Goal: Find specific page/section: Find specific page/section

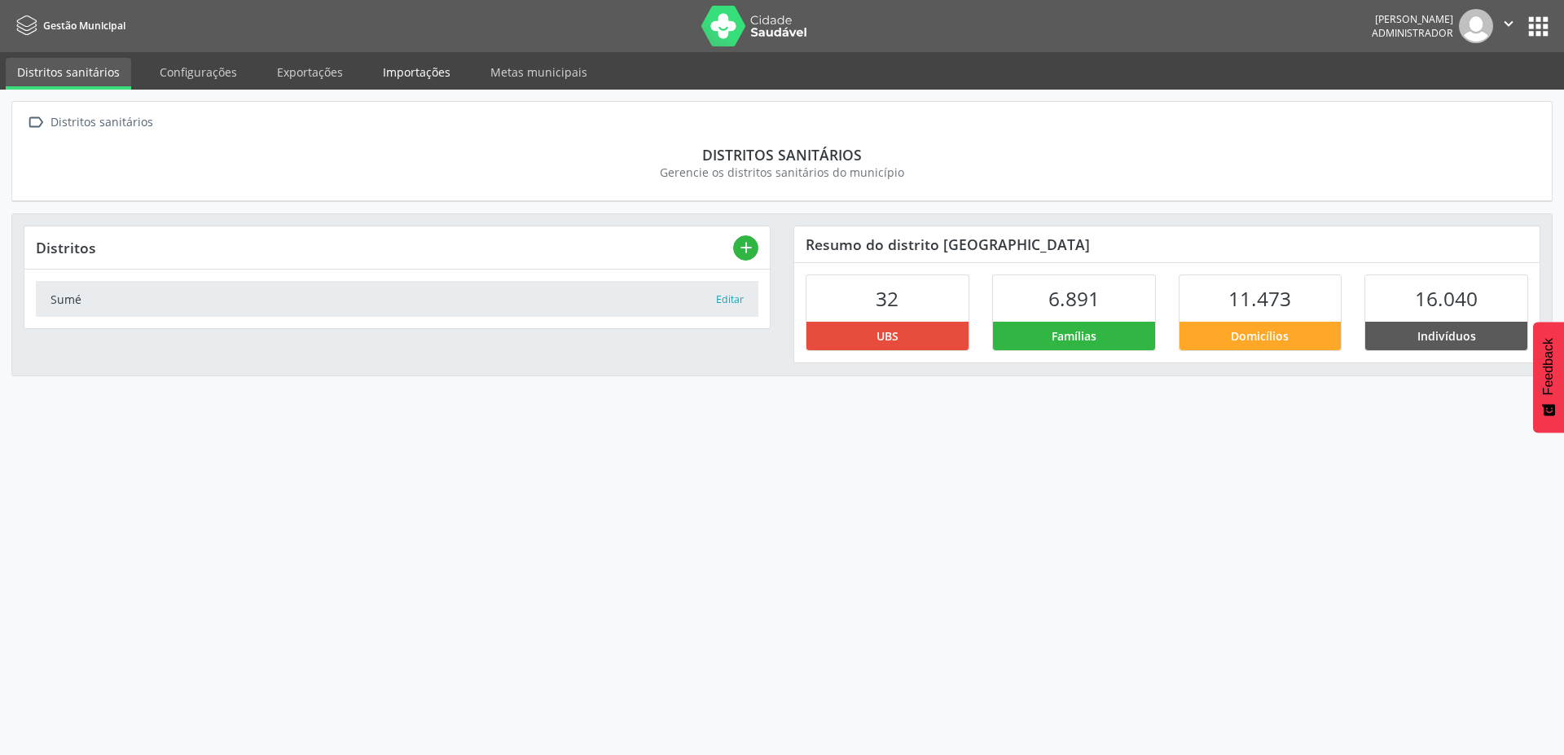
click at [424, 73] on link "Importações" at bounding box center [416, 72] width 90 height 29
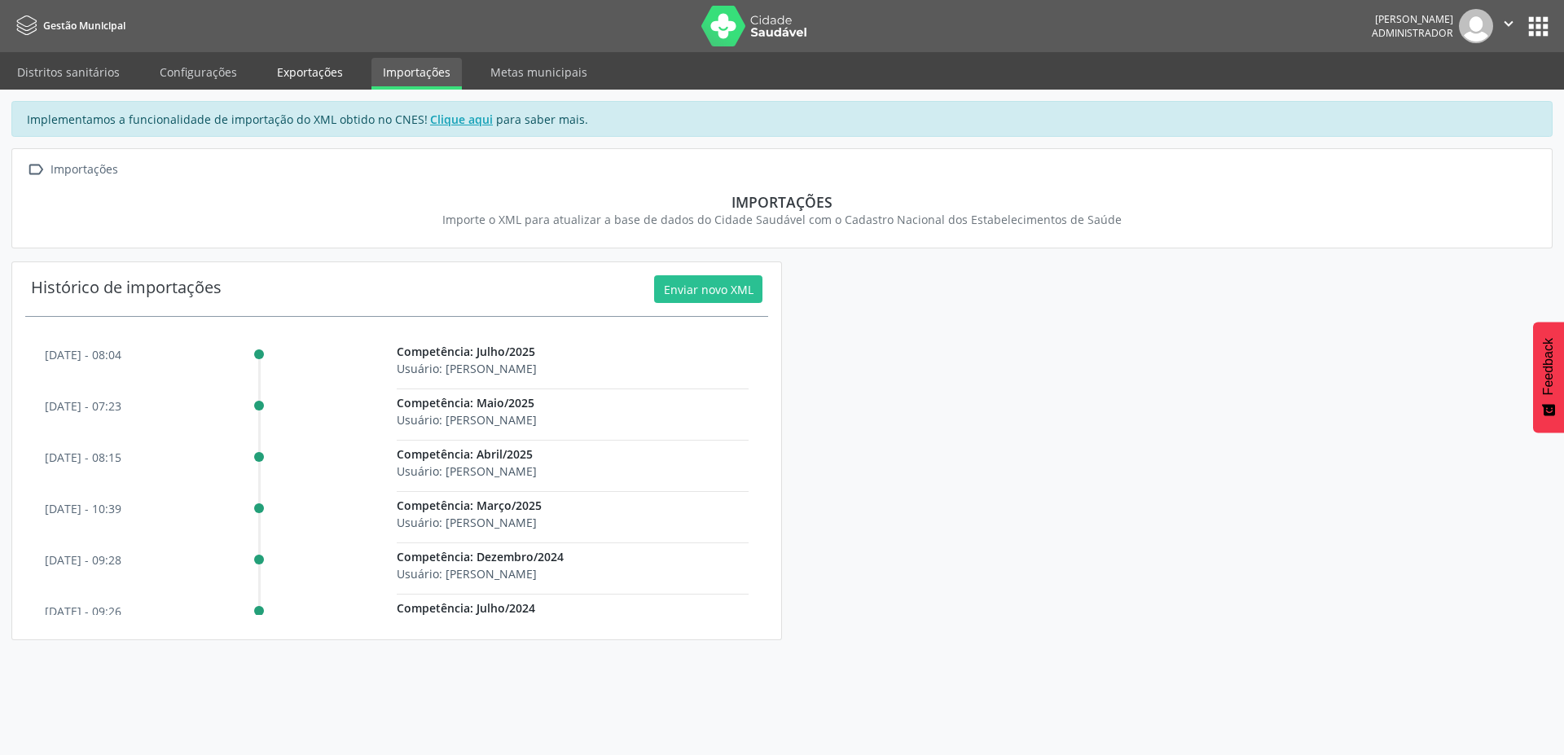
click at [312, 75] on link "Exportações" at bounding box center [310, 72] width 89 height 29
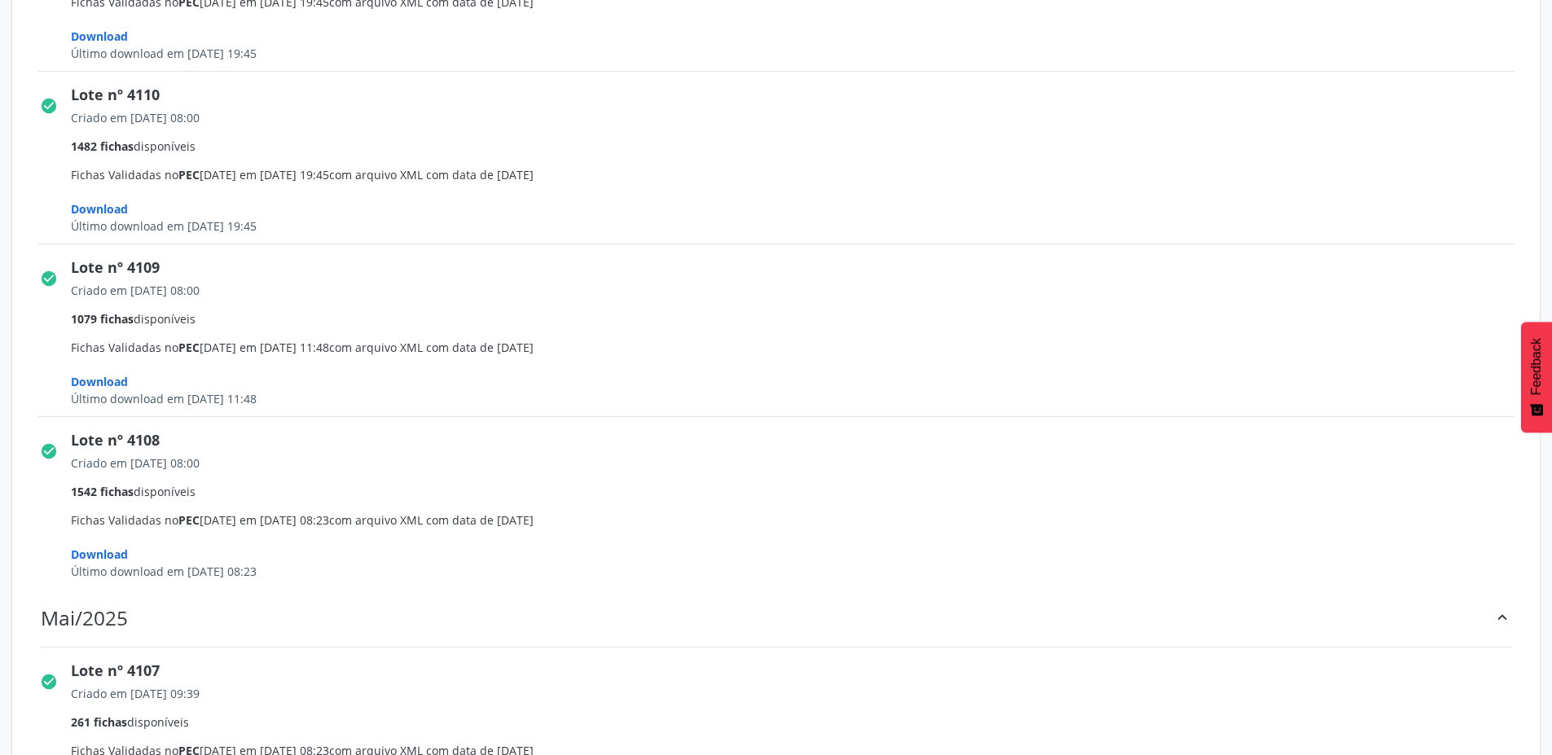
scroll to position [2415, 0]
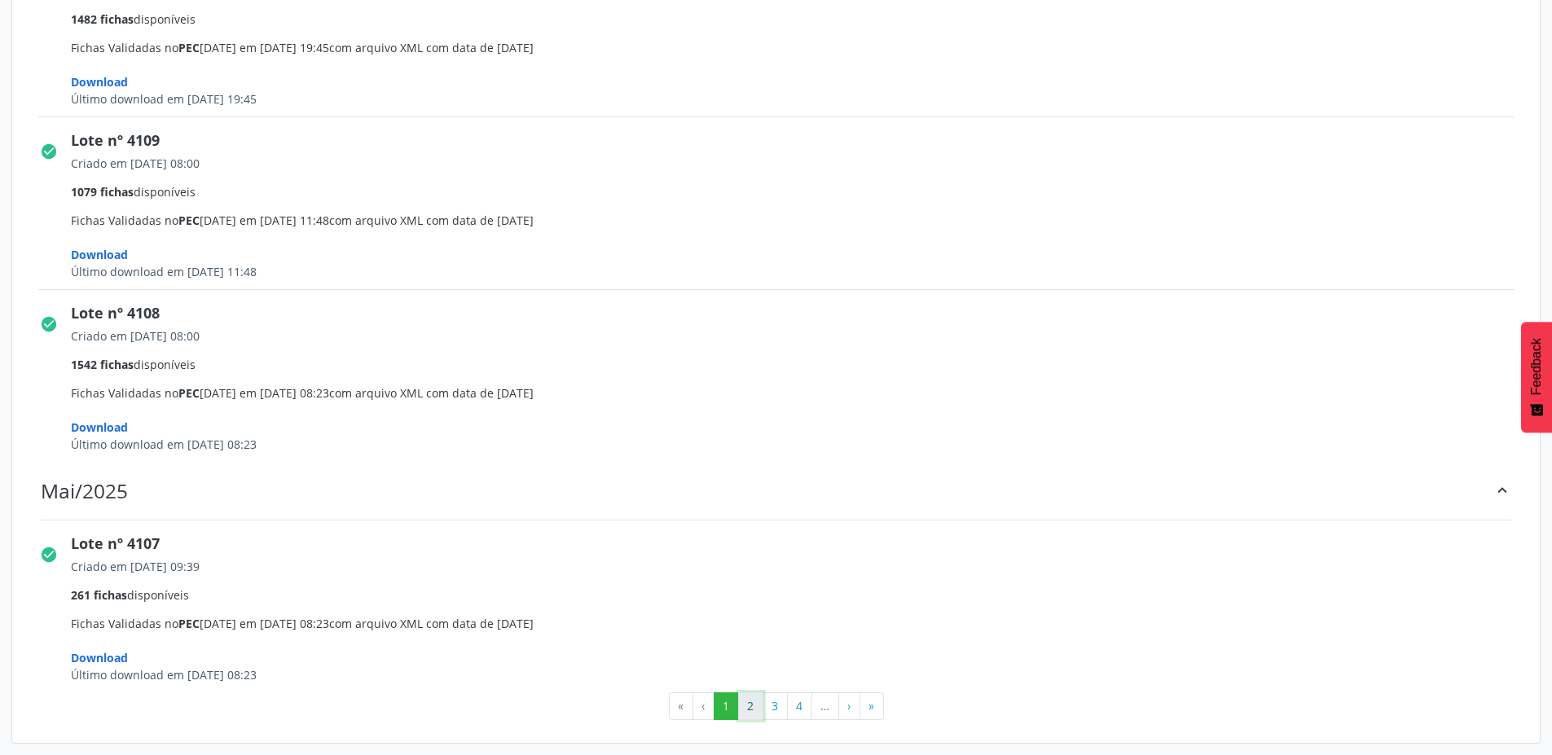
click at [750, 704] on button "2" at bounding box center [750, 706] width 25 height 28
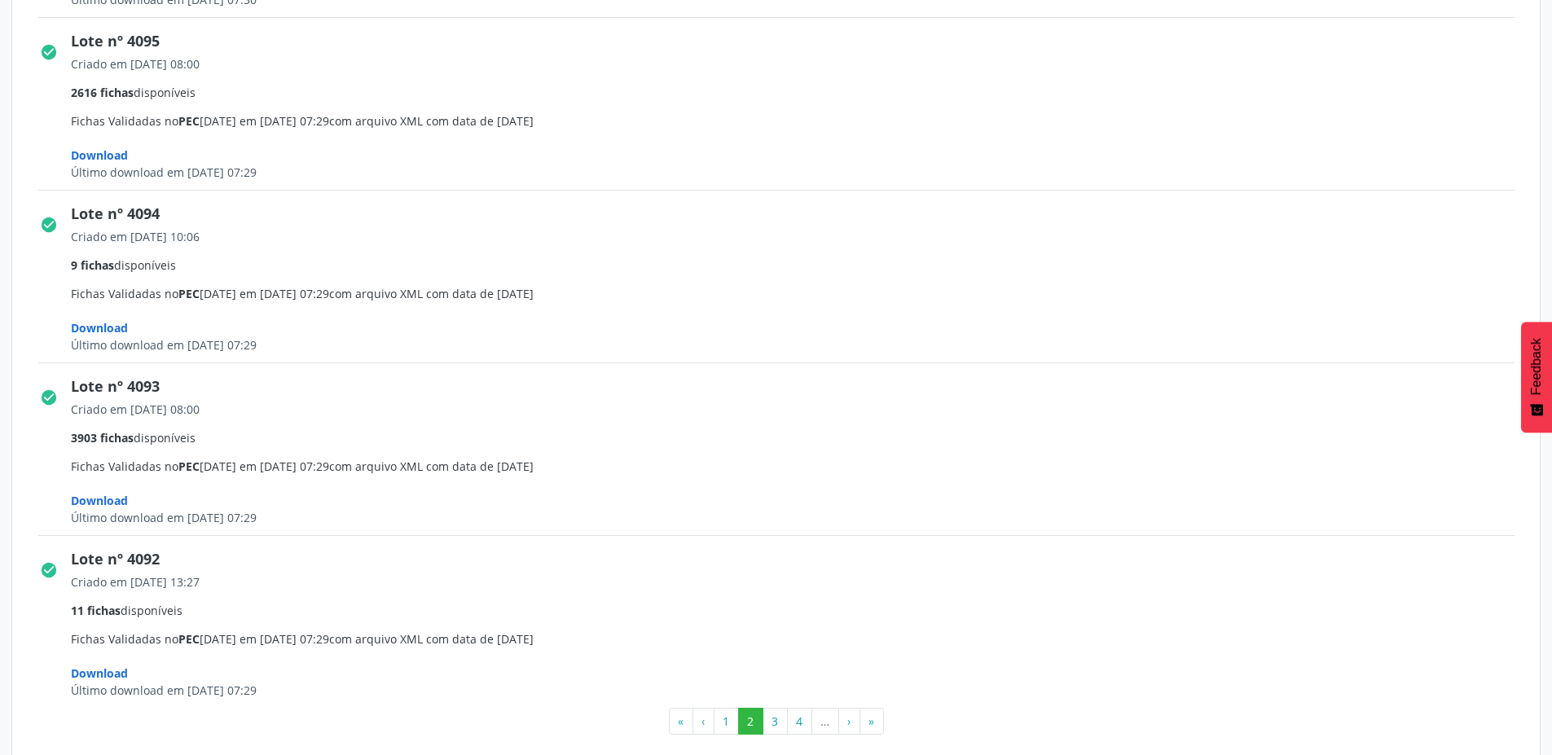
scroll to position [2390, 0]
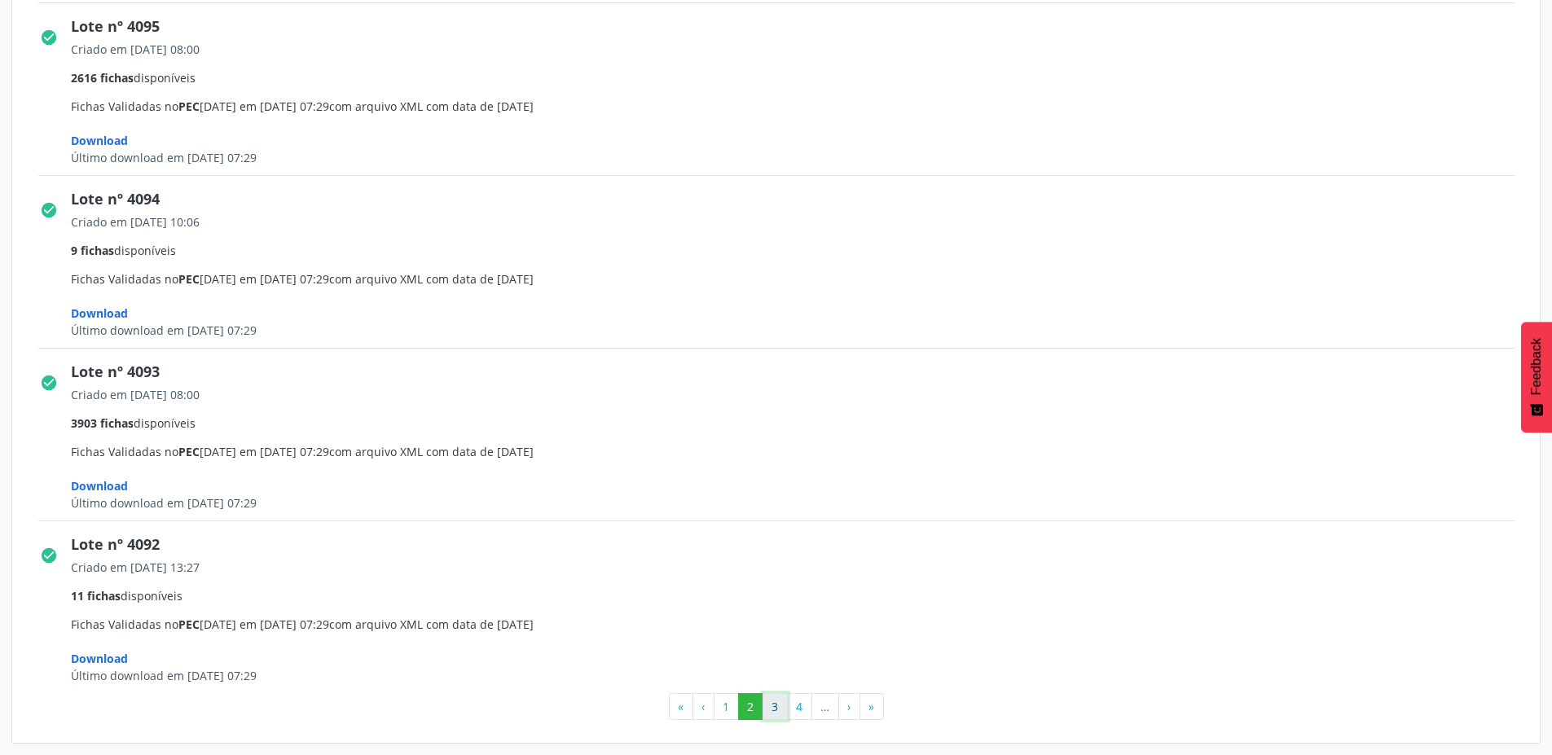
click at [776, 710] on button "3" at bounding box center [775, 707] width 25 height 28
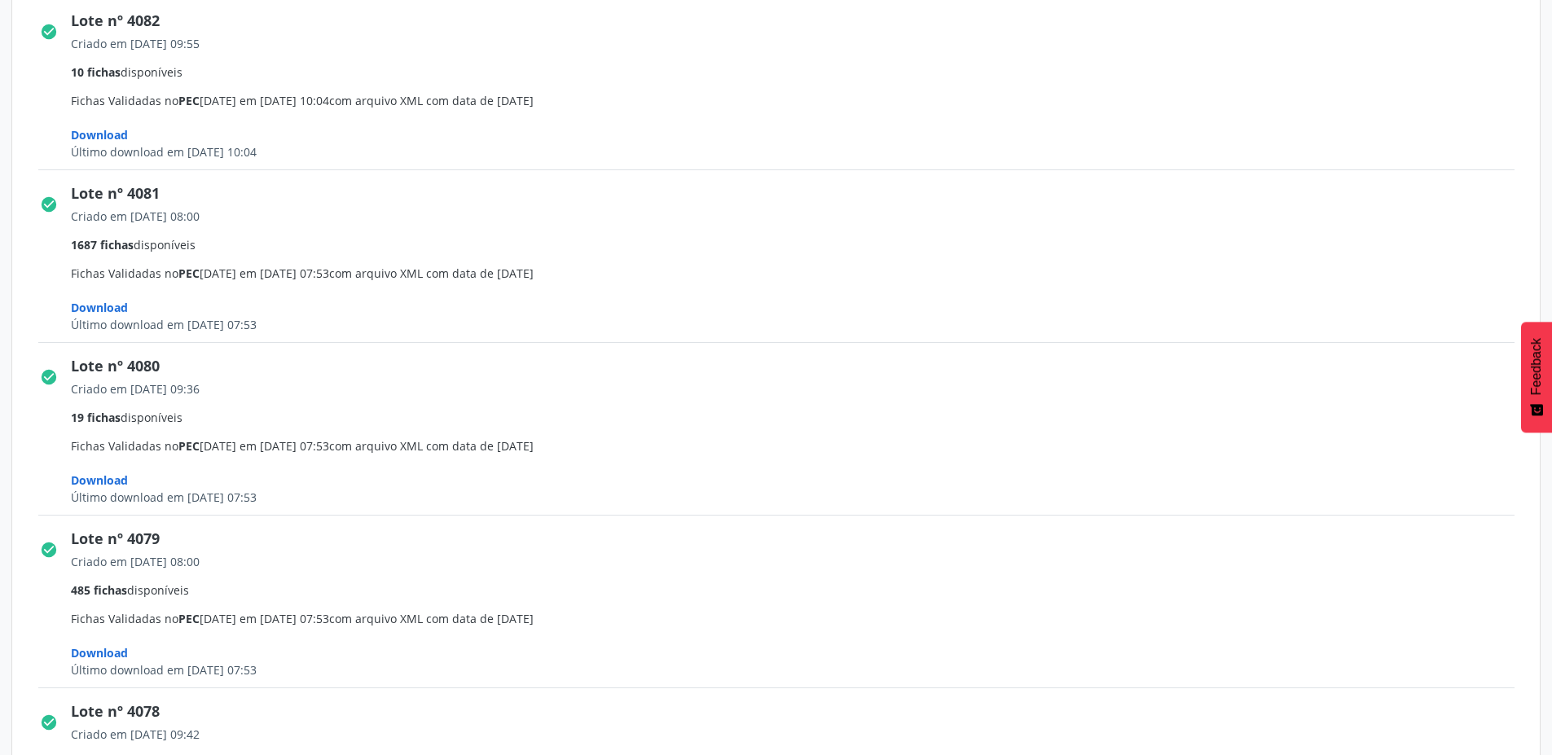
scroll to position [2280, 0]
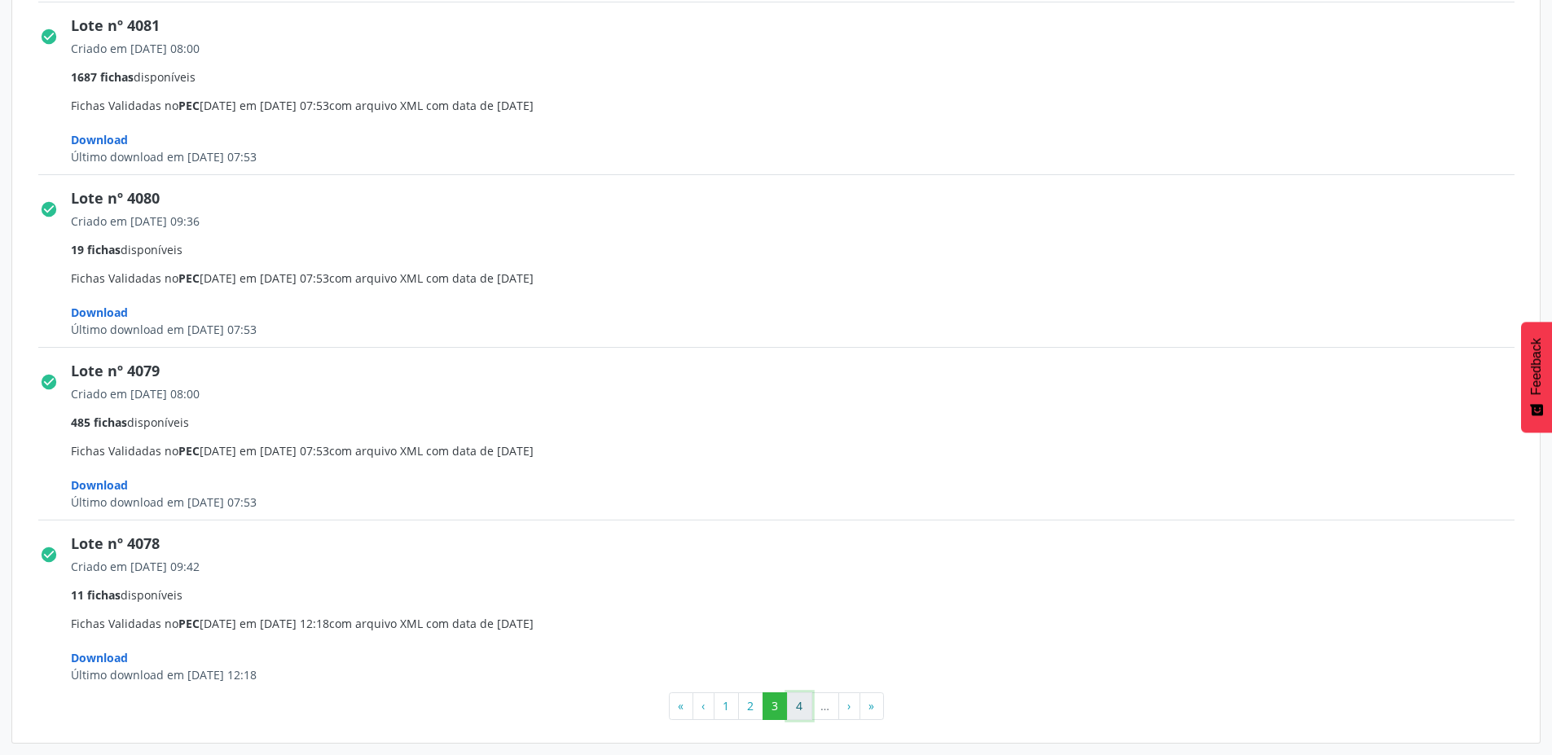
click at [799, 711] on button "4" at bounding box center [799, 706] width 25 height 28
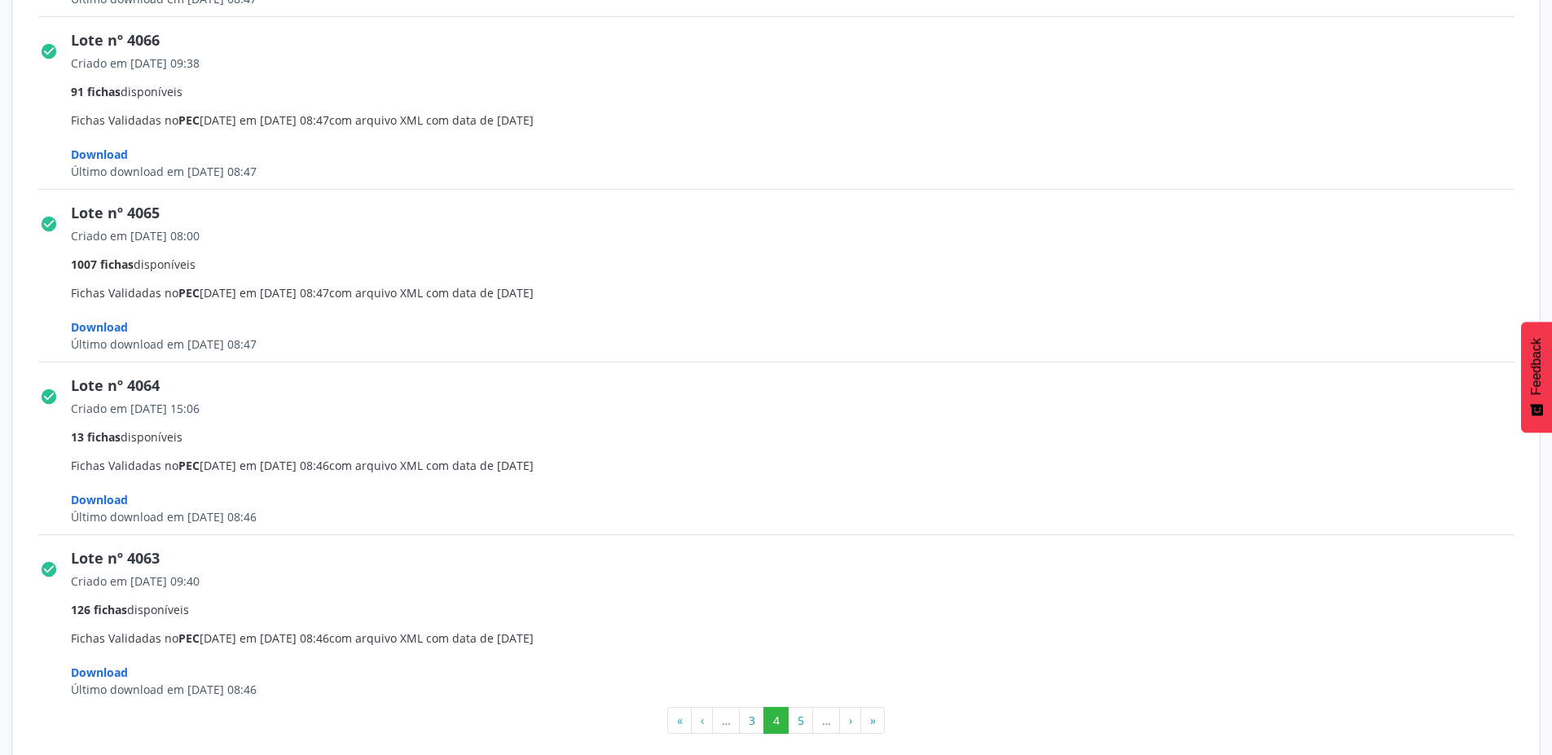
scroll to position [2390, 0]
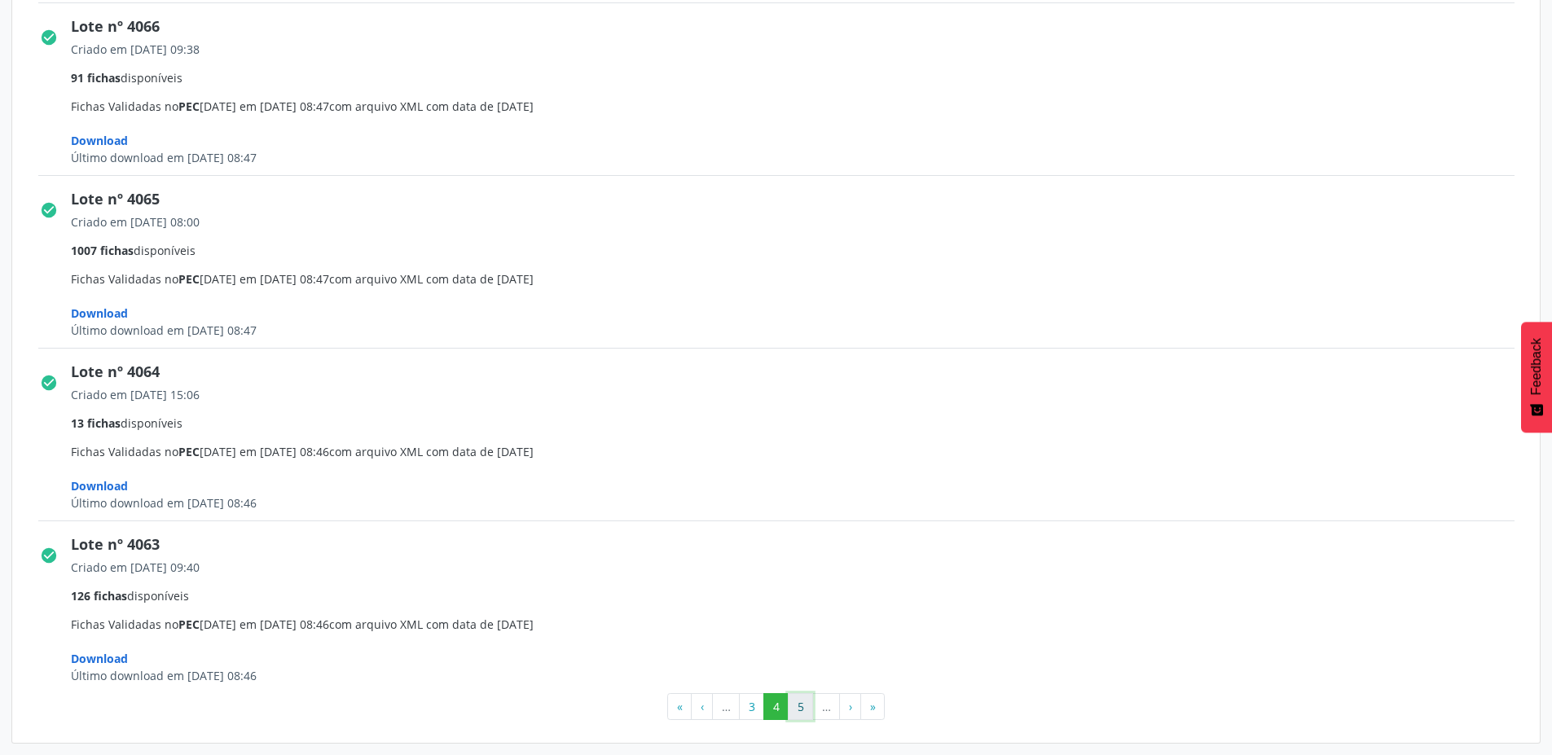
click at [796, 711] on button "5" at bounding box center [800, 707] width 25 height 28
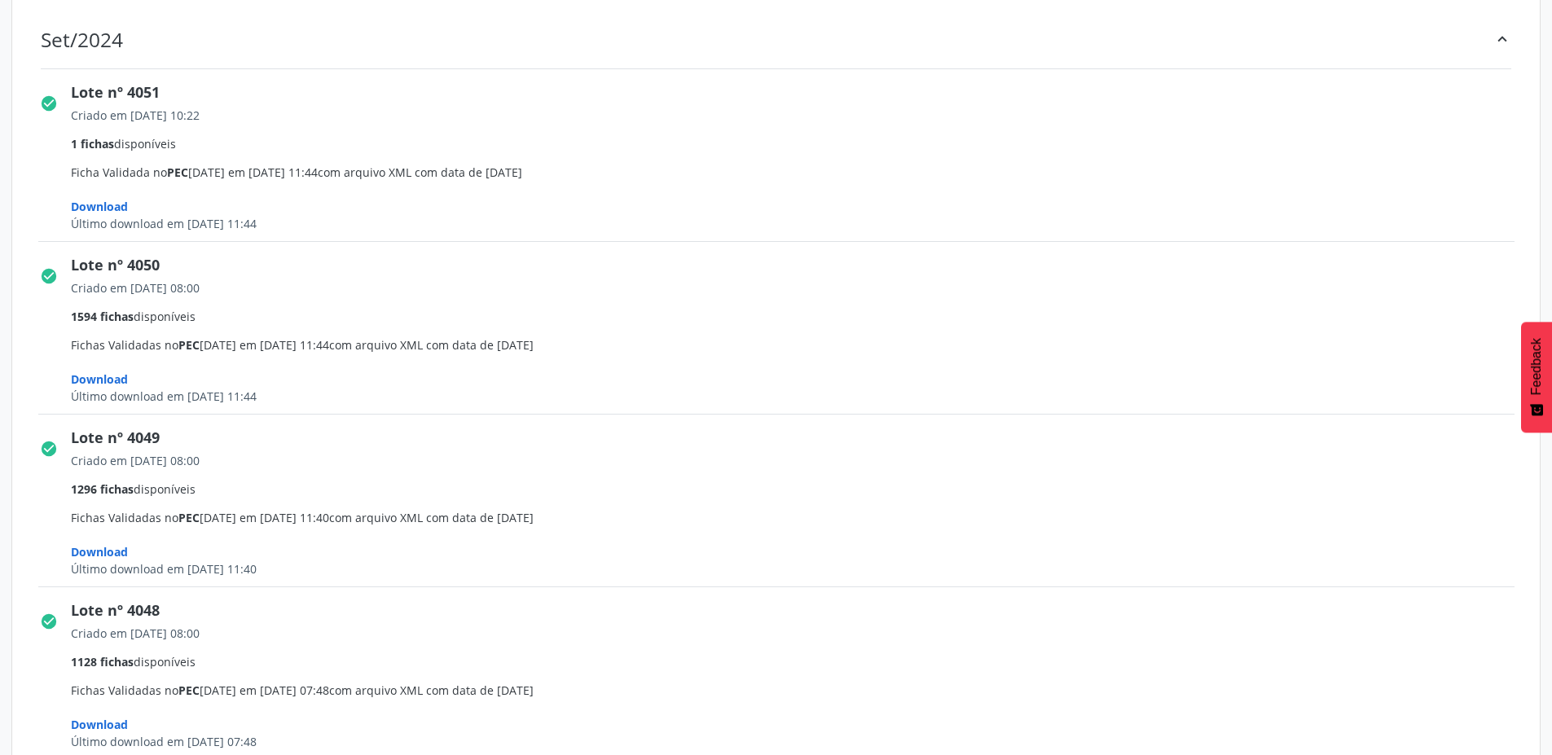
scroll to position [2449, 0]
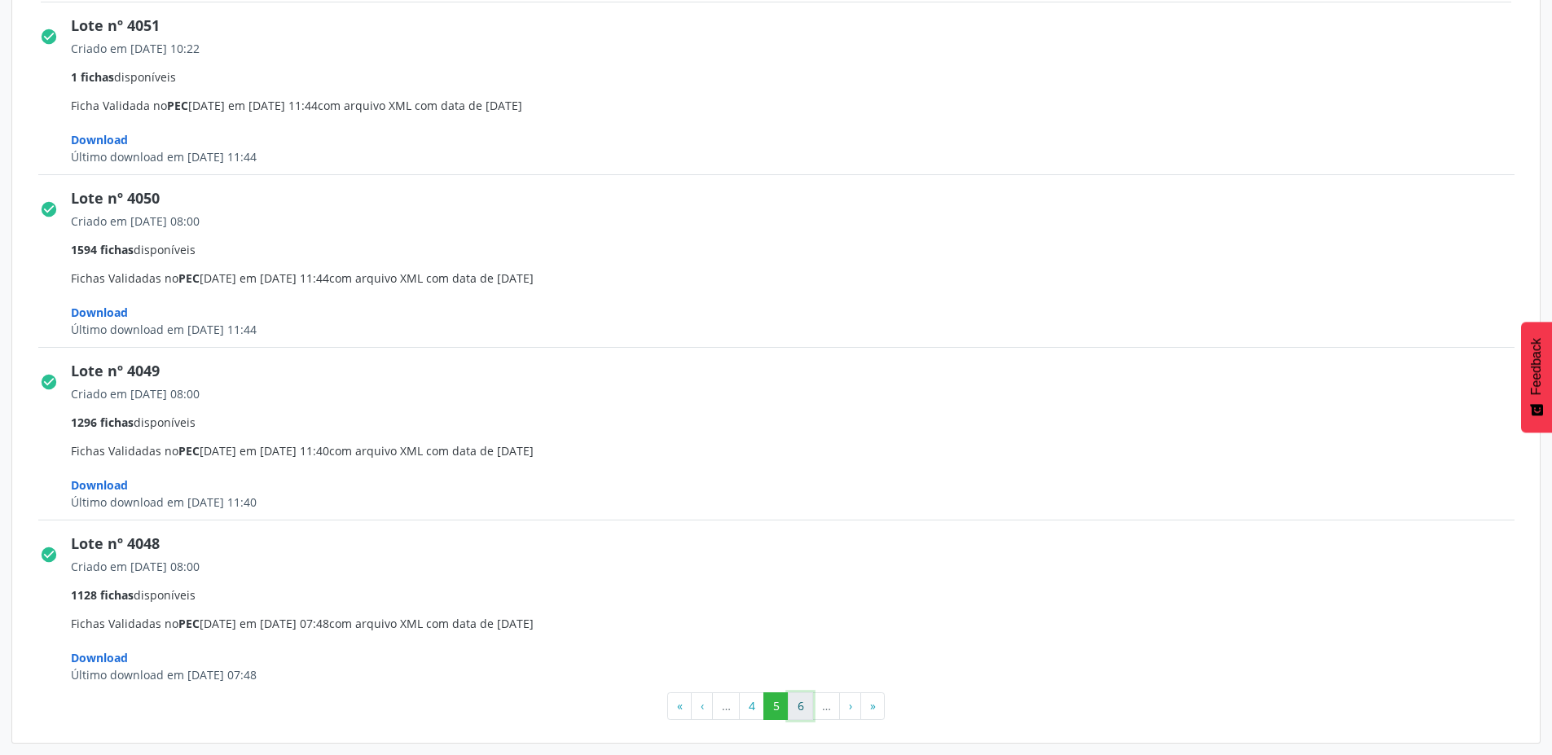
click at [799, 711] on button "6" at bounding box center [800, 706] width 25 height 28
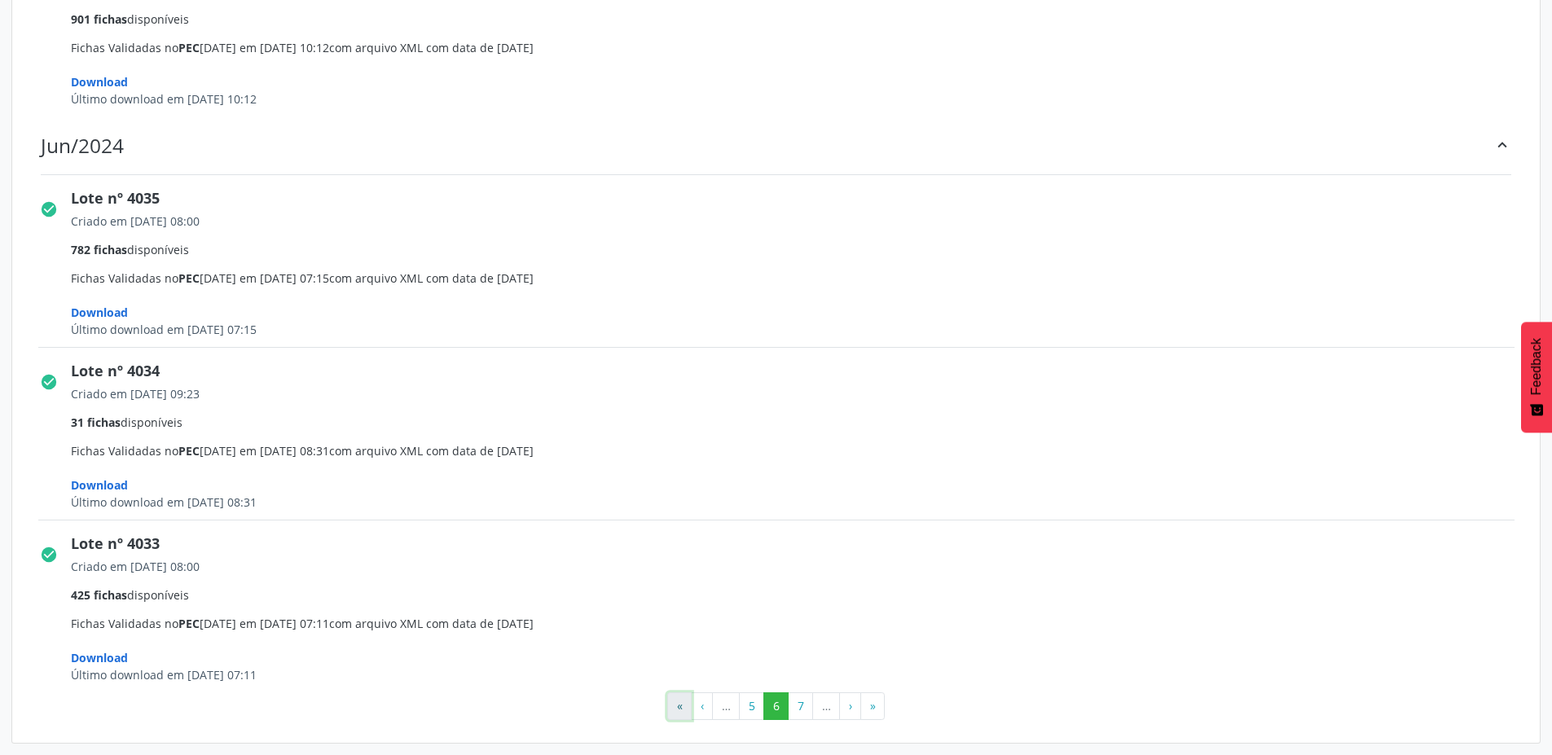
click at [680, 709] on button "«" at bounding box center [679, 706] width 24 height 28
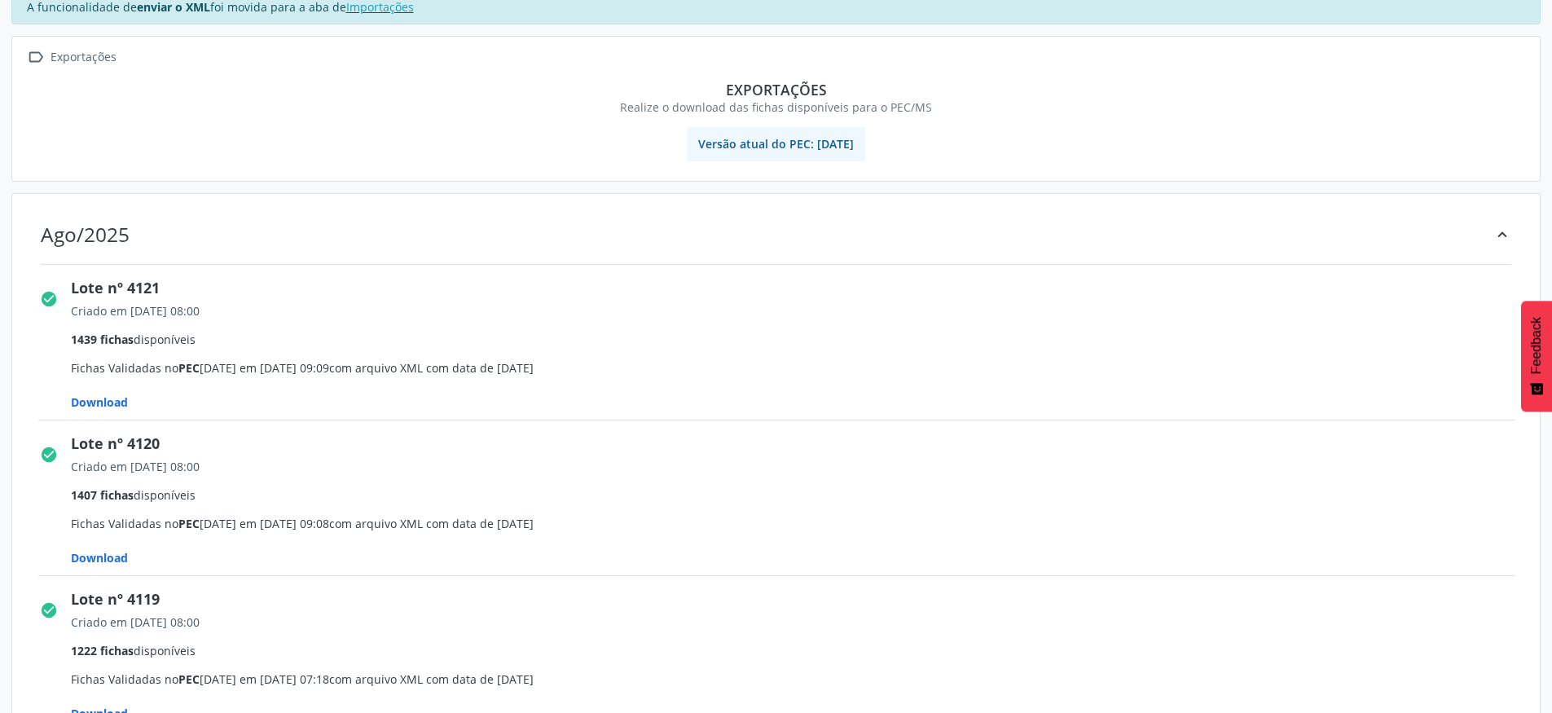
scroll to position [147, 0]
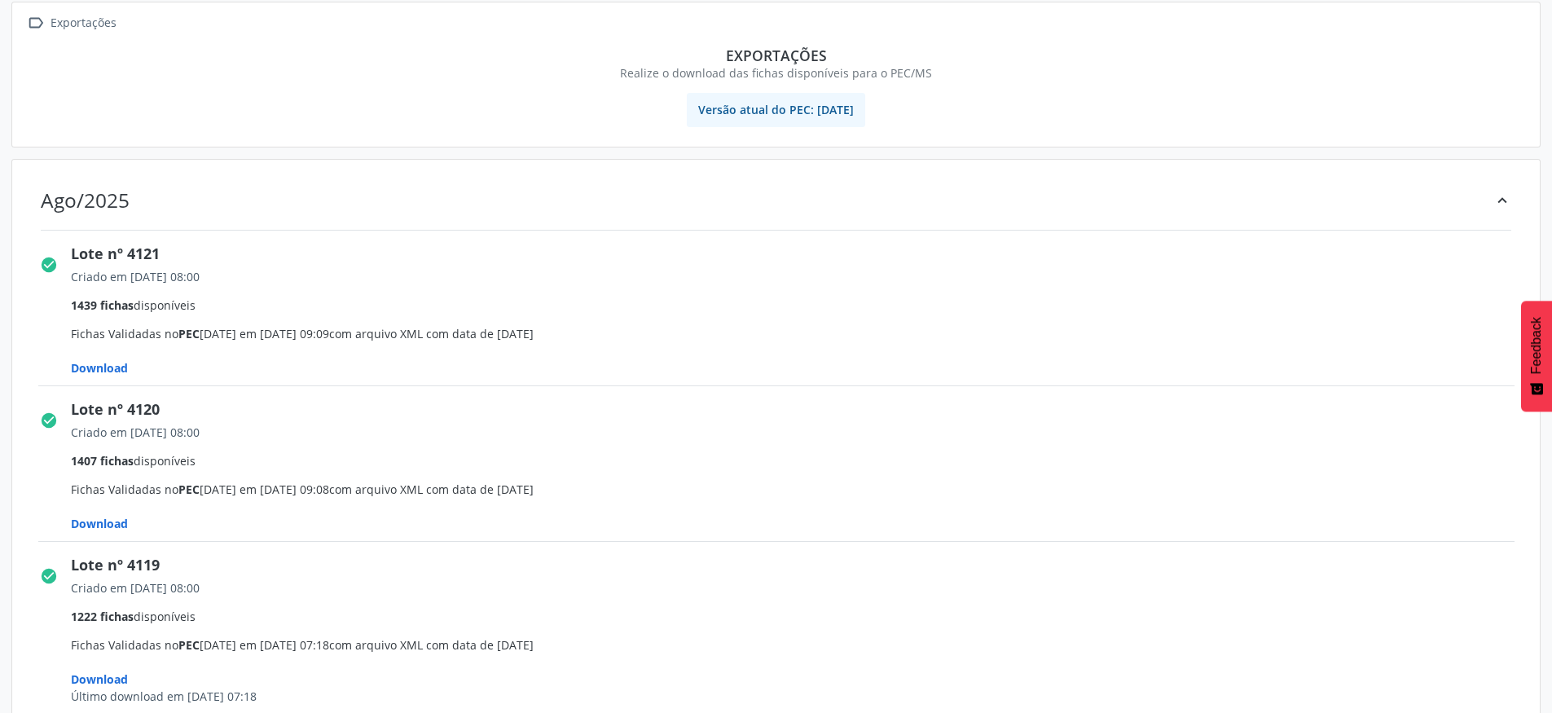
drag, startPoint x: 236, startPoint y: 432, endPoint x: 130, endPoint y: 445, distance: 106.7
click at [130, 376] on span "Criado em [DATE] 08:00 1407 fichas disponíveis Fichas Validadas no PEC [DATE] e…" at bounding box center [798, 322] width 1455 height 108
drag, startPoint x: 249, startPoint y: 288, endPoint x: 131, endPoint y: 280, distance: 118.4
click at [131, 280] on span "Criado em [DATE] 08:00 1439 fichas disponíveis Fichas Validadas no PEC [DATE] e…" at bounding box center [798, 322] width 1455 height 108
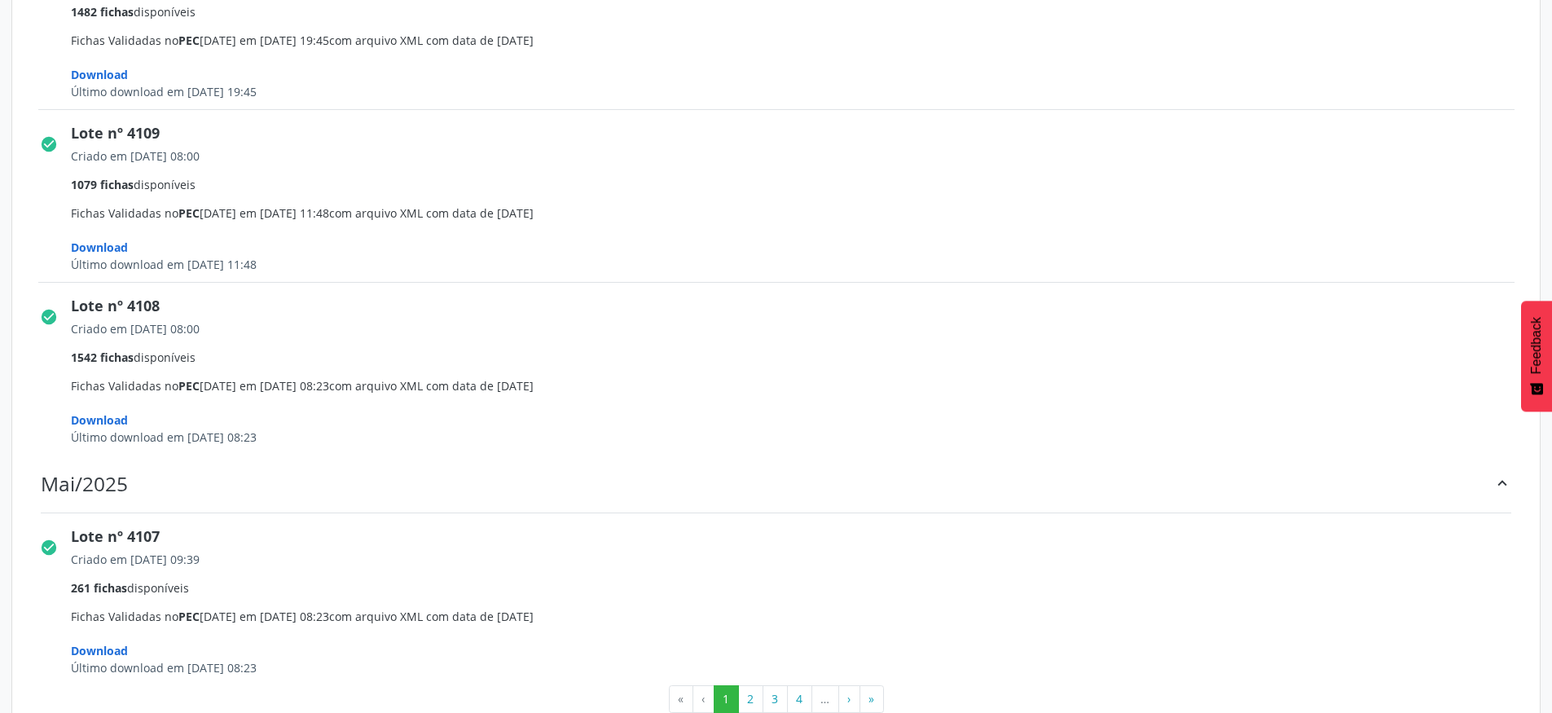
scroll to position [2457, 0]
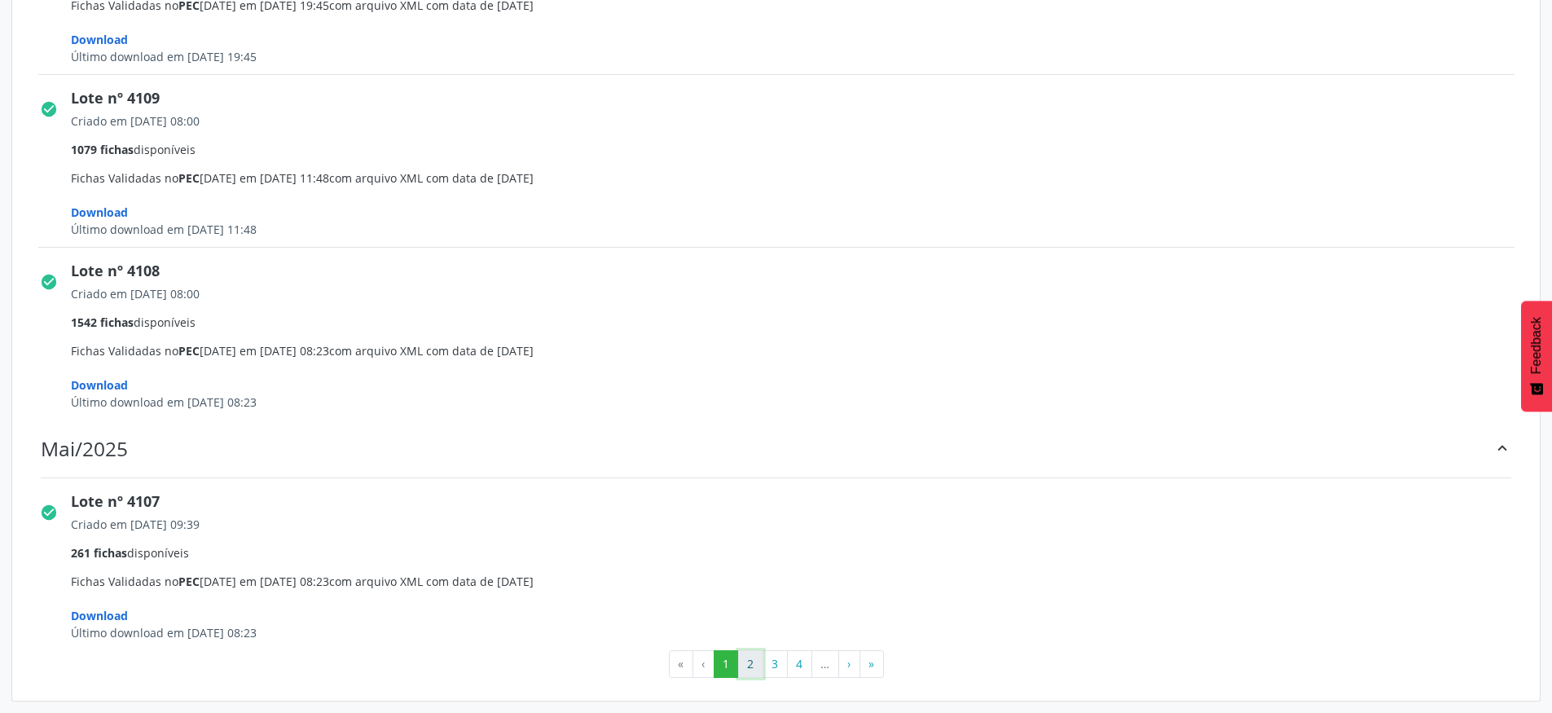
click at [754, 665] on button "2" at bounding box center [750, 664] width 25 height 28
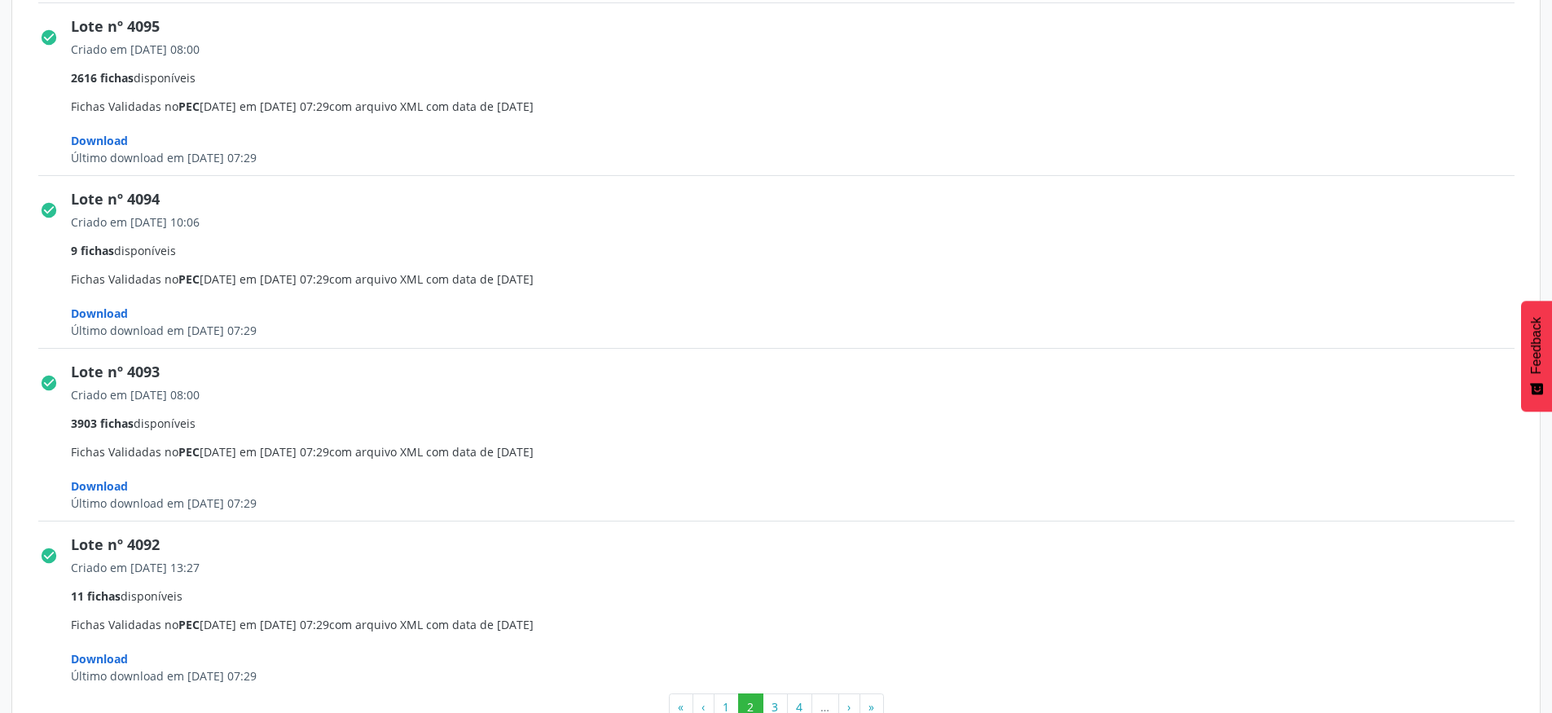
scroll to position [2433, 0]
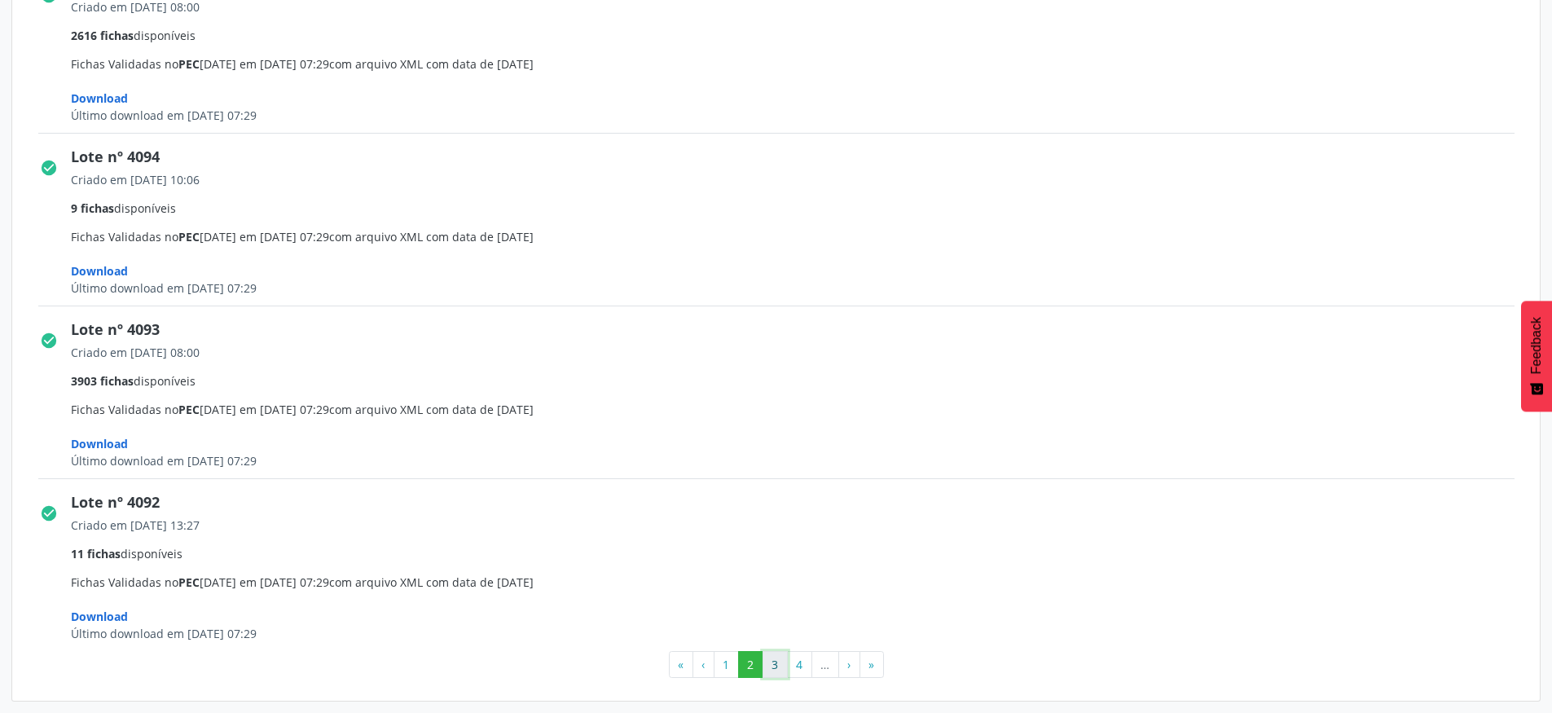
click at [777, 668] on button "3" at bounding box center [775, 665] width 25 height 28
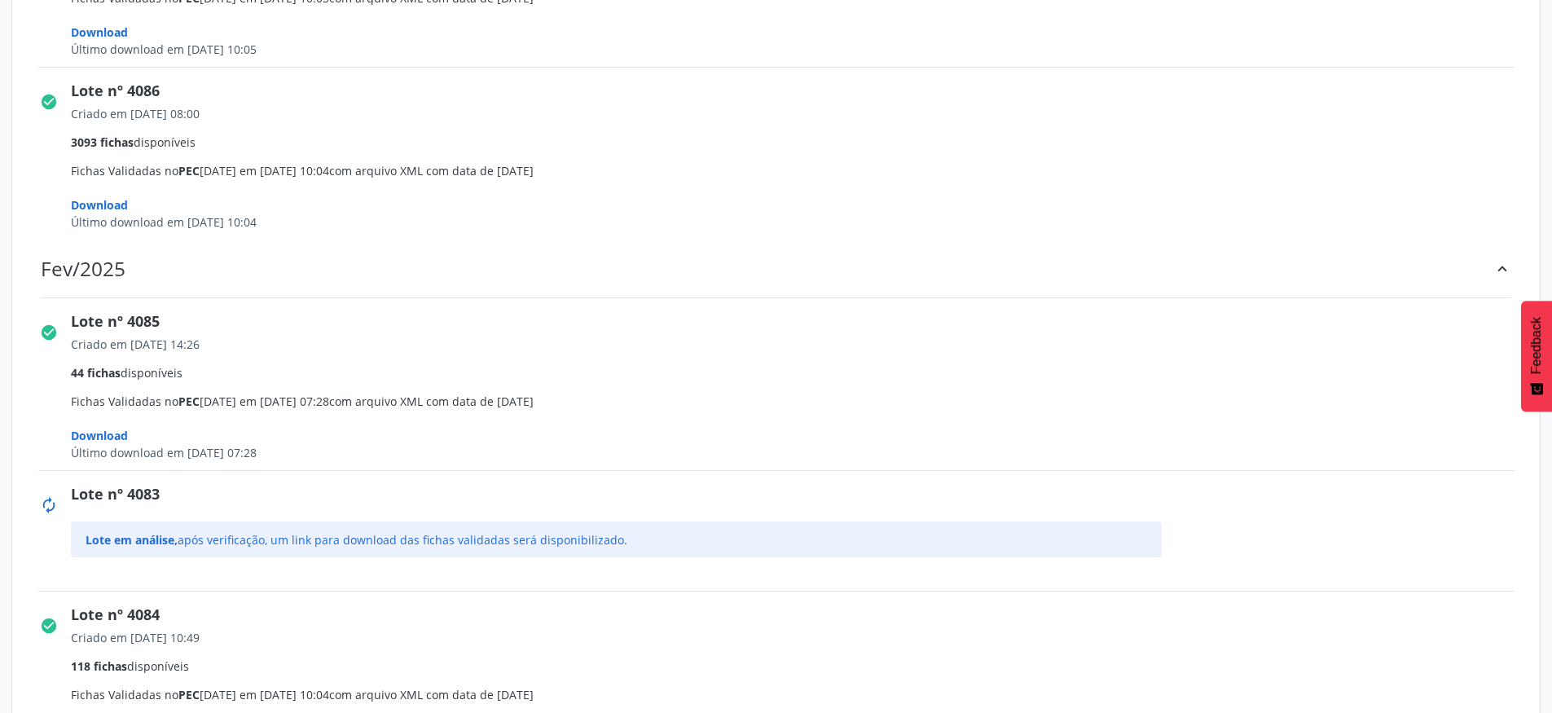
scroll to position [1320, 0]
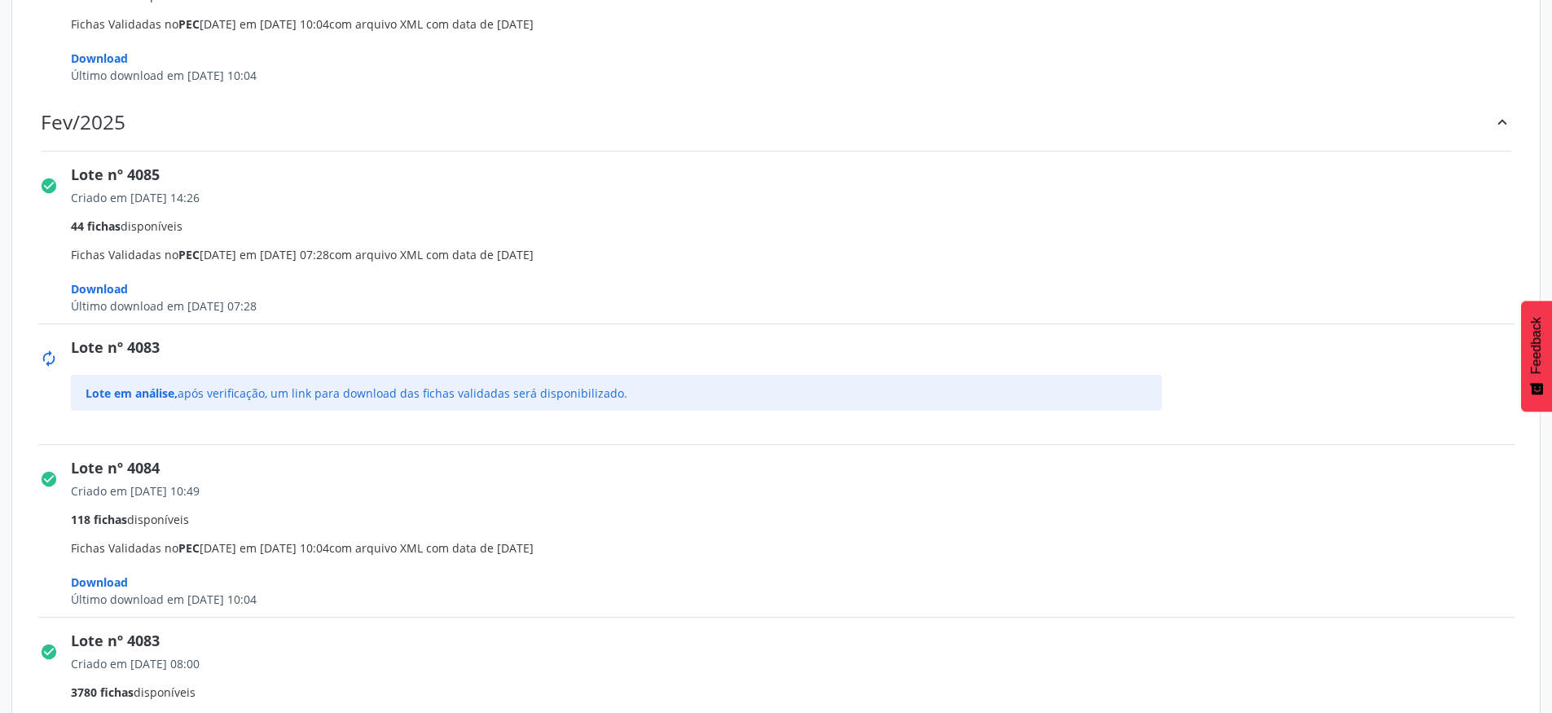
drag, startPoint x: 1206, startPoint y: 420, endPoint x: 54, endPoint y: 360, distance: 1153.5
click at [54, 318] on div "autorenew Lote nº 4083 Lote em análise, após verificação, um link para download…" at bounding box center [776, 237] width 1499 height 160
click at [385, 186] on div "Lote nº 4083" at bounding box center [798, 175] width 1455 height 22
drag, startPoint x: 73, startPoint y: 345, endPoint x: 688, endPoint y: 416, distance: 619.2
click at [688, 318] on div "Lote nº 4083 Lote em análise, após verificação, um link para download das ficha…" at bounding box center [798, 241] width 1455 height 154
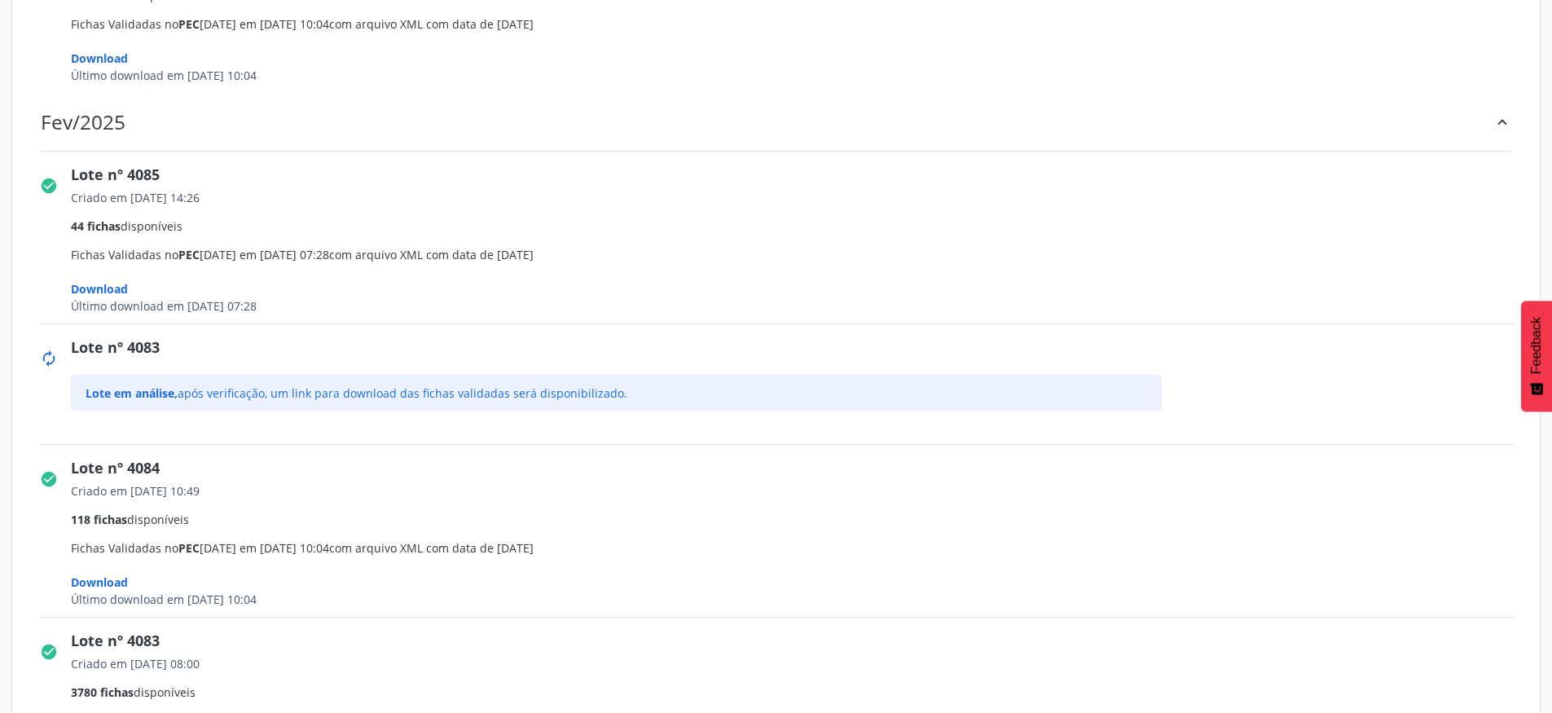
drag, startPoint x: 38, startPoint y: 117, endPoint x: 156, endPoint y: 113, distance: 118.2
click at [156, 113] on div "Fev/2025 keyboard_arrow_up" at bounding box center [776, 122] width 1505 height 58
drag, startPoint x: 85, startPoint y: 398, endPoint x: 175, endPoint y: 402, distance: 90.6
click at [175, 402] on div "Lote em análise, após verificação, um link para download das fichas validadas s…" at bounding box center [617, 393] width 1092 height 36
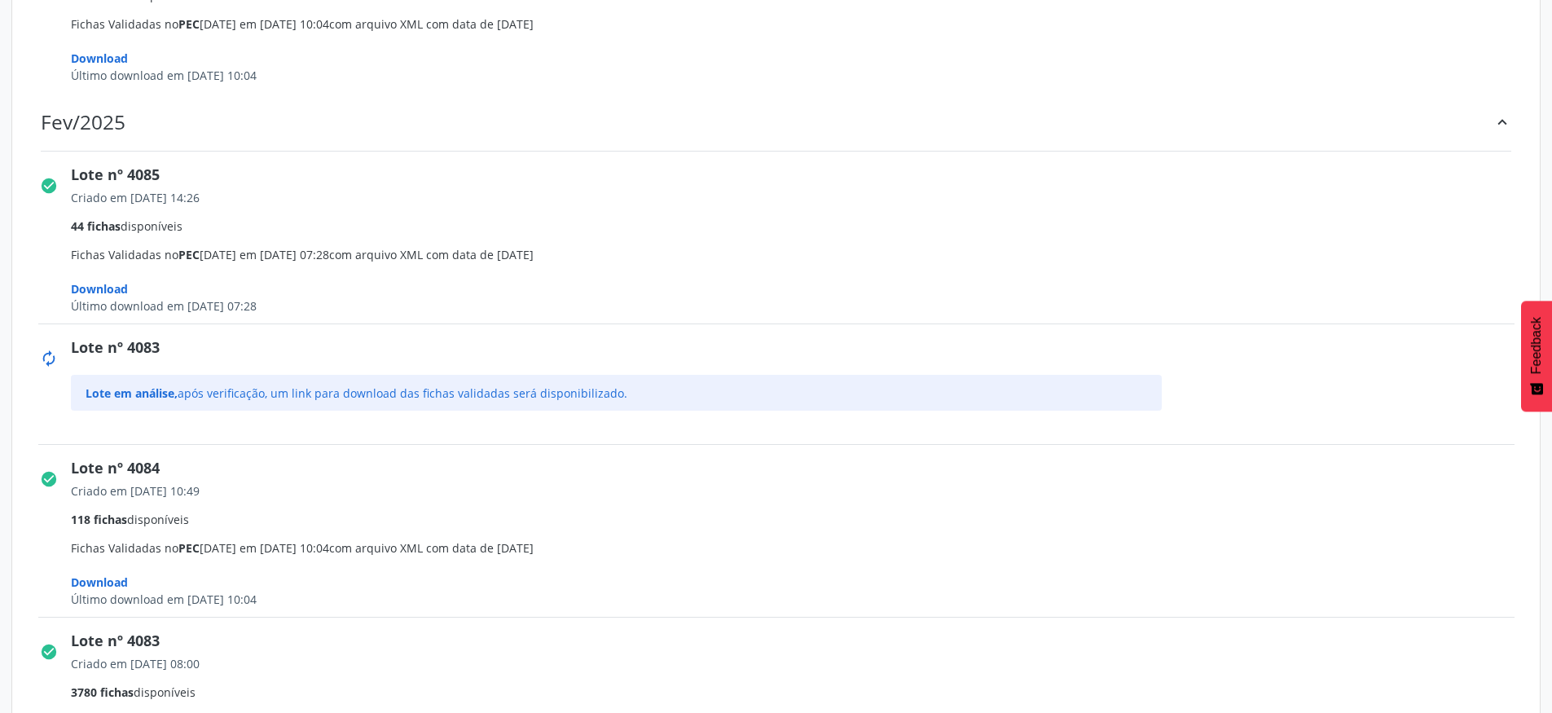
drag, startPoint x: 174, startPoint y: 349, endPoint x: 65, endPoint y: 347, distance: 109.2
click at [65, 318] on div "autorenew Lote nº 4083 Lote em análise, após verificação, um link para download…" at bounding box center [776, 237] width 1499 height 160
click at [178, 318] on div "Lote em análise, após verificação, um link para download das fichas validadas s…" at bounding box center [798, 252] width 1455 height 132
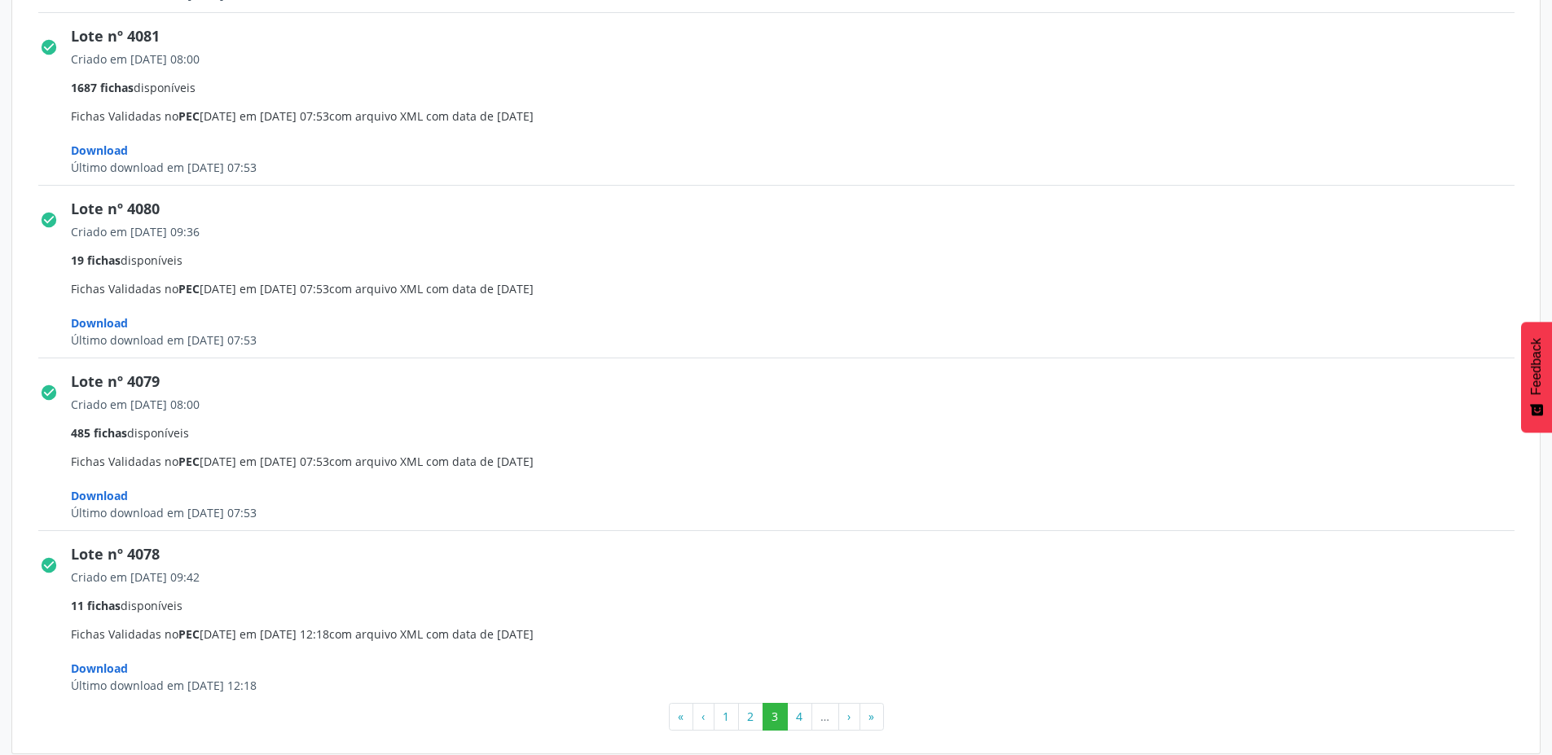
scroll to position [2280, 0]
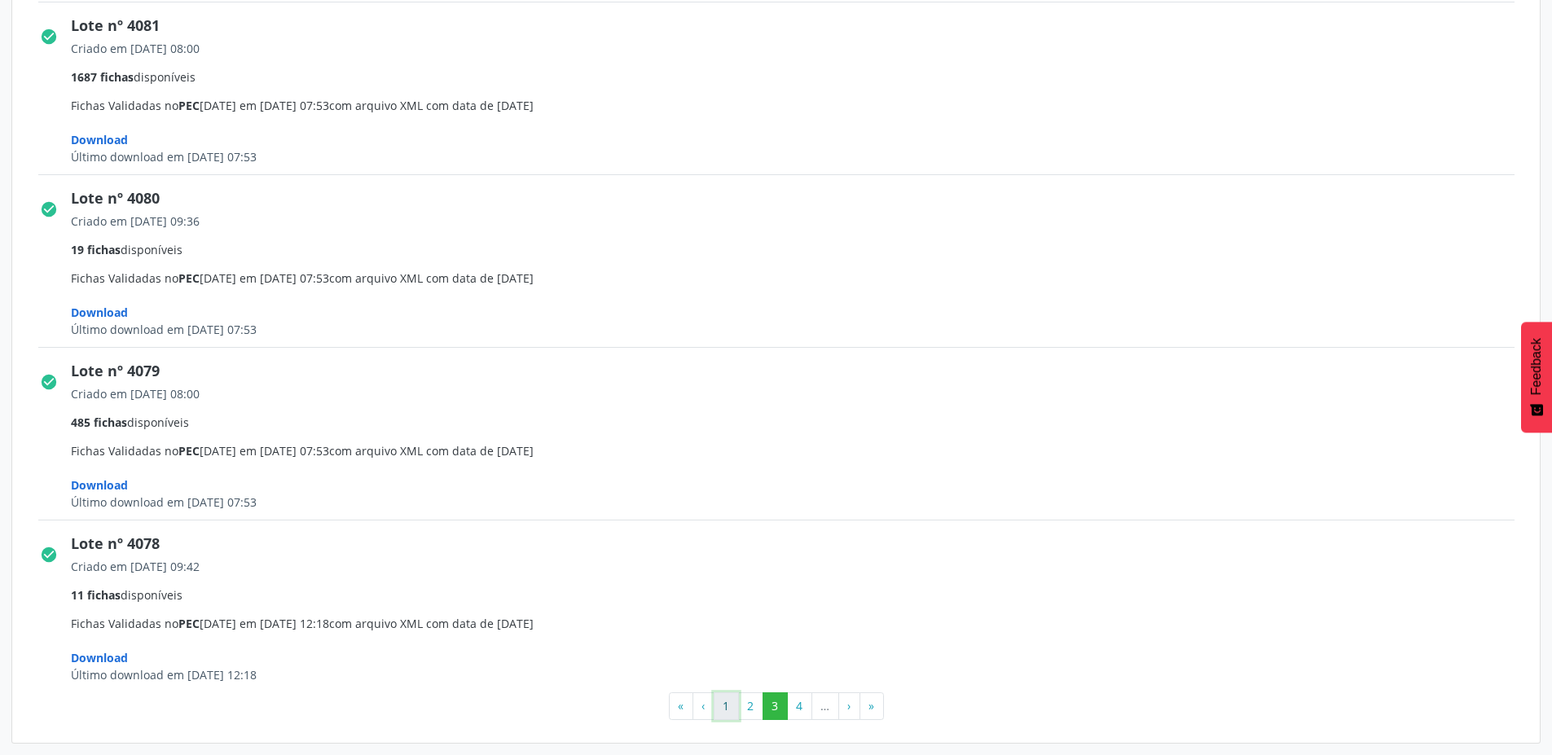
click at [723, 705] on button "1" at bounding box center [726, 706] width 25 height 28
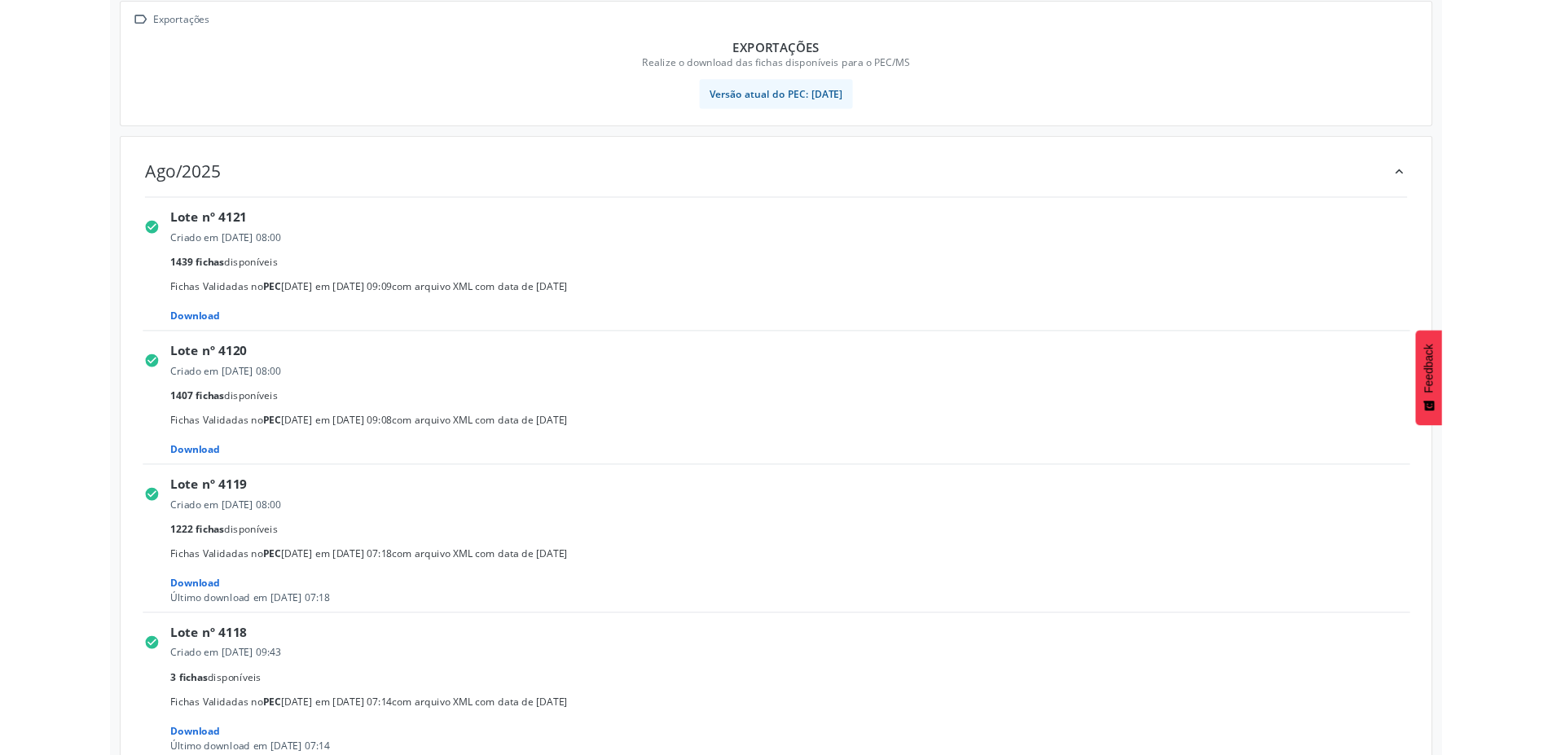
scroll to position [0, 0]
